Goal: Task Accomplishment & Management: Manage account settings

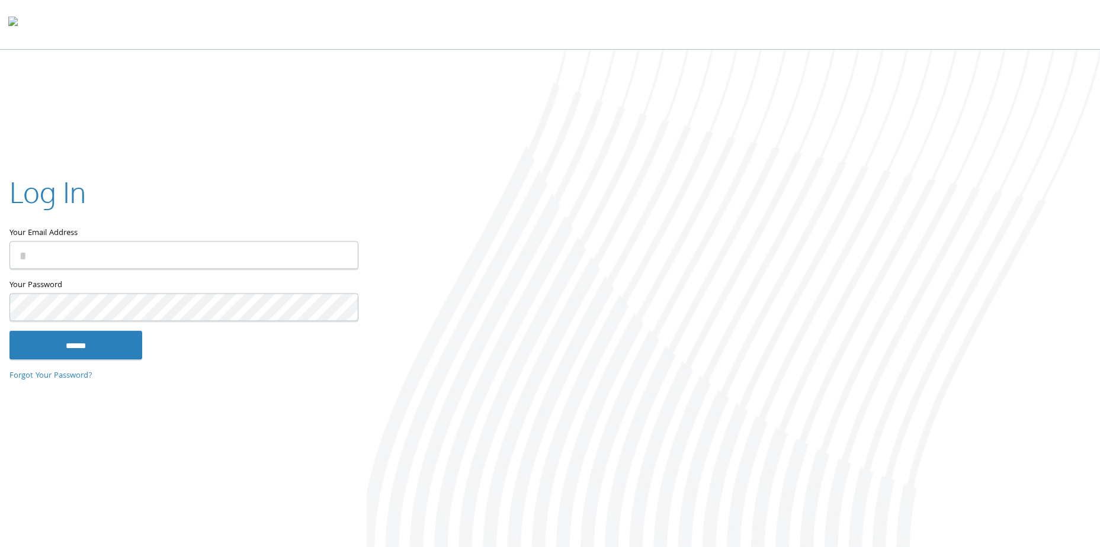
type input "**********"
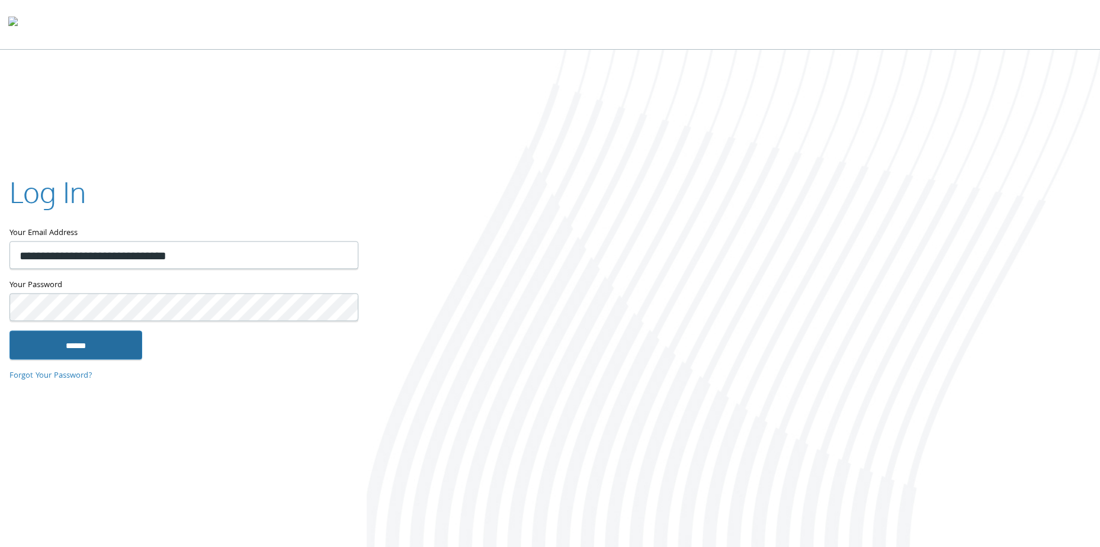
click at [81, 346] on input "******" at bounding box center [75, 345] width 133 height 28
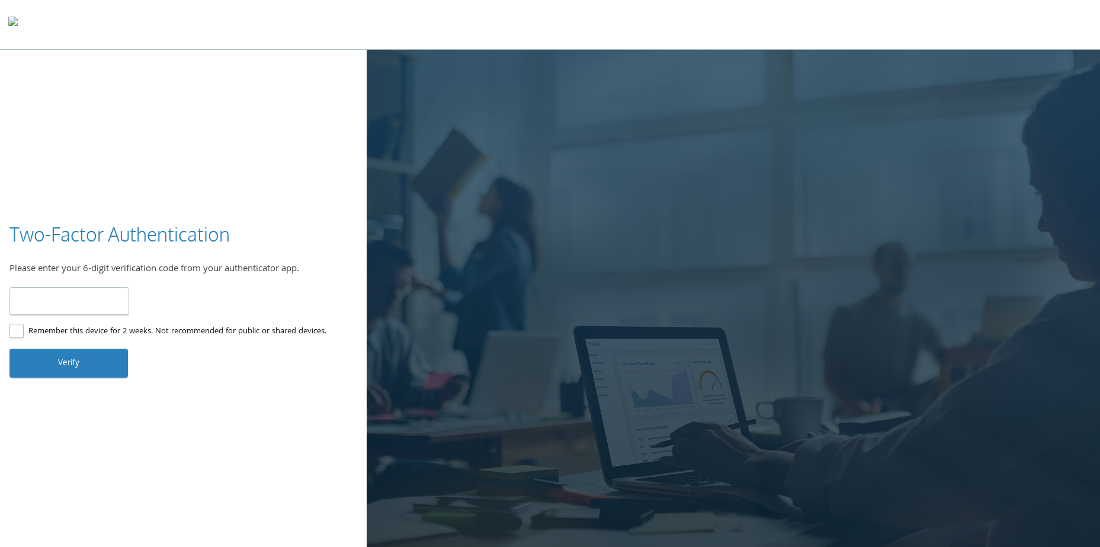
click at [41, 292] on input "number" at bounding box center [69, 301] width 120 height 28
type input "******"
